Goal: Task Accomplishment & Management: Manage account settings

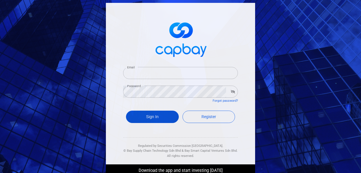
type input "[EMAIL_ADDRESS][DOMAIN_NAME]"
click at [141, 116] on button "Sign In" at bounding box center [152, 117] width 53 height 12
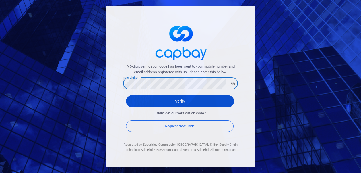
click at [137, 104] on button "Verify" at bounding box center [180, 101] width 108 height 12
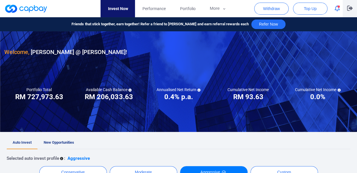
click at [350, 8] on icon "button" at bounding box center [350, 8] width 6 height 5
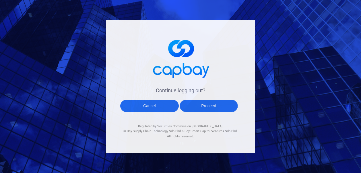
click at [199, 108] on button "Proceed" at bounding box center [209, 106] width 59 height 12
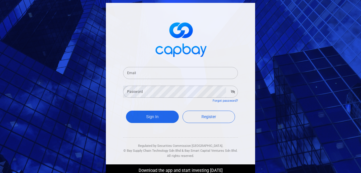
type input "[EMAIL_ADDRESS][DOMAIN_NAME]"
